Goal: Information Seeking & Learning: Check status

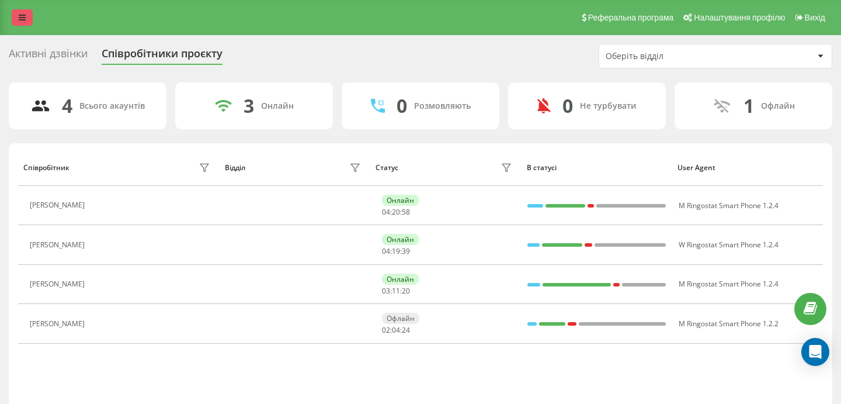
click at [22, 12] on link at bounding box center [22, 17] width 21 height 16
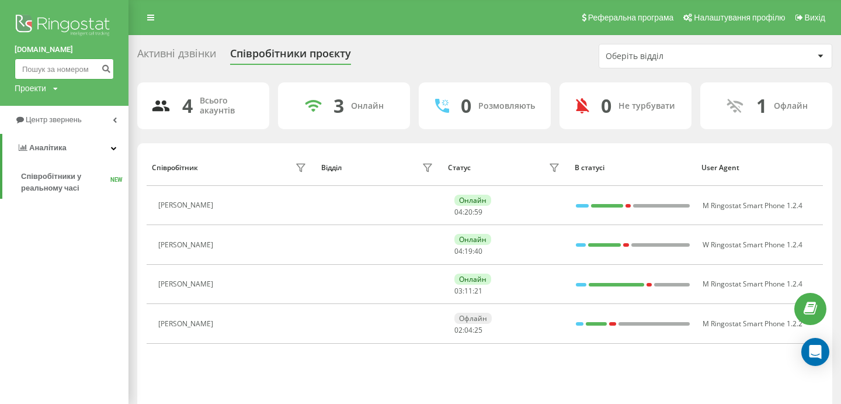
click at [56, 71] on input at bounding box center [64, 68] width 99 height 21
paste input "380503006776"
type input "380503006776"
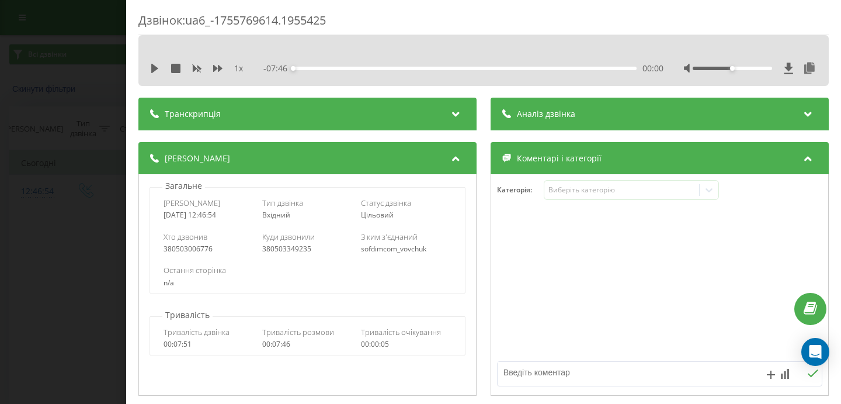
click at [67, 251] on div "Дзвінок : ua6_-1755769614.1955425 1 x - 07:46 00:00 00:00 Транскрипція Для AI-а…" at bounding box center [420, 202] width 841 height 404
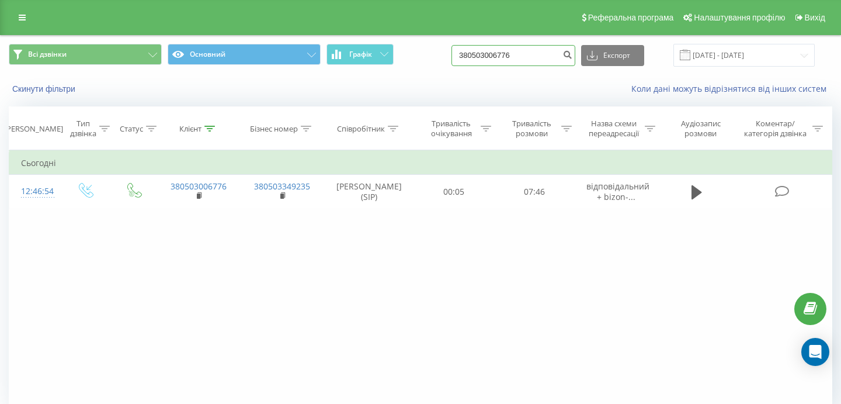
click at [560, 58] on input "380503006776" at bounding box center [514, 55] width 124 height 21
drag, startPoint x: 559, startPoint y: 58, endPoint x: 470, endPoint y: 51, distance: 89.7
click at [470, 51] on div "Всі дзвінки Основний Графік 380503006776 Експорт .csv .xls .xlsx 21.05.2025 - 2…" at bounding box center [421, 55] width 824 height 23
paste input "38 (050) 554-87-00"
type input "380505548700"
